Goal: Browse casually

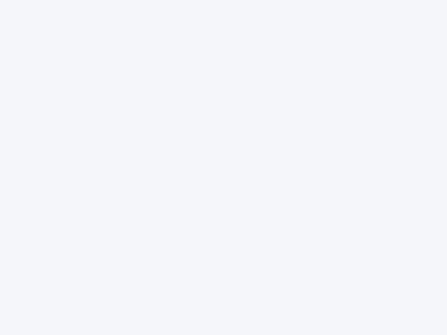
click at [224, 168] on div at bounding box center [223, 167] width 447 height 335
